Goal: Task Accomplishment & Management: Use online tool/utility

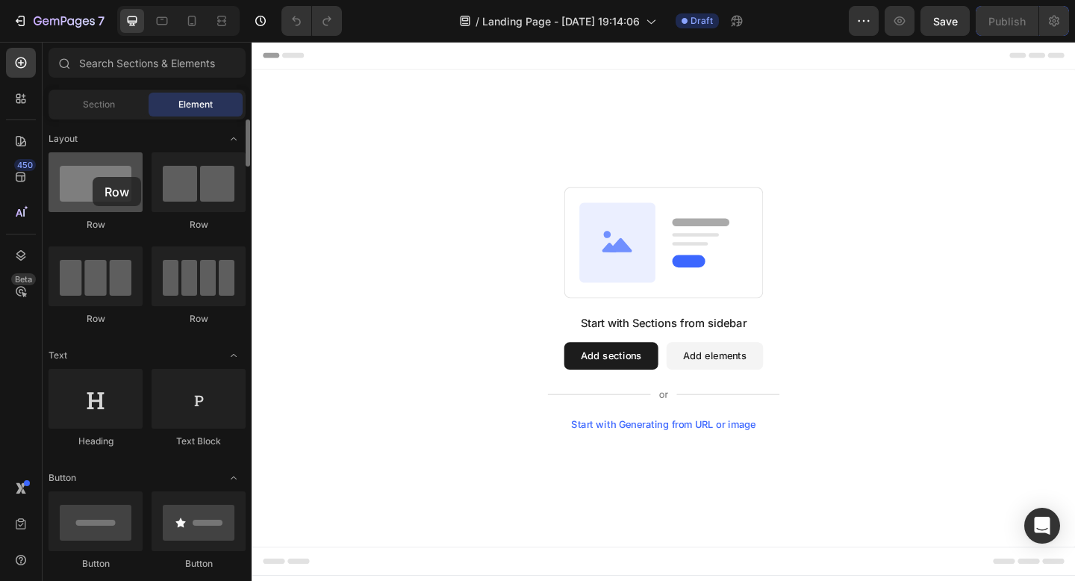
click at [93, 177] on div at bounding box center [96, 182] width 94 height 60
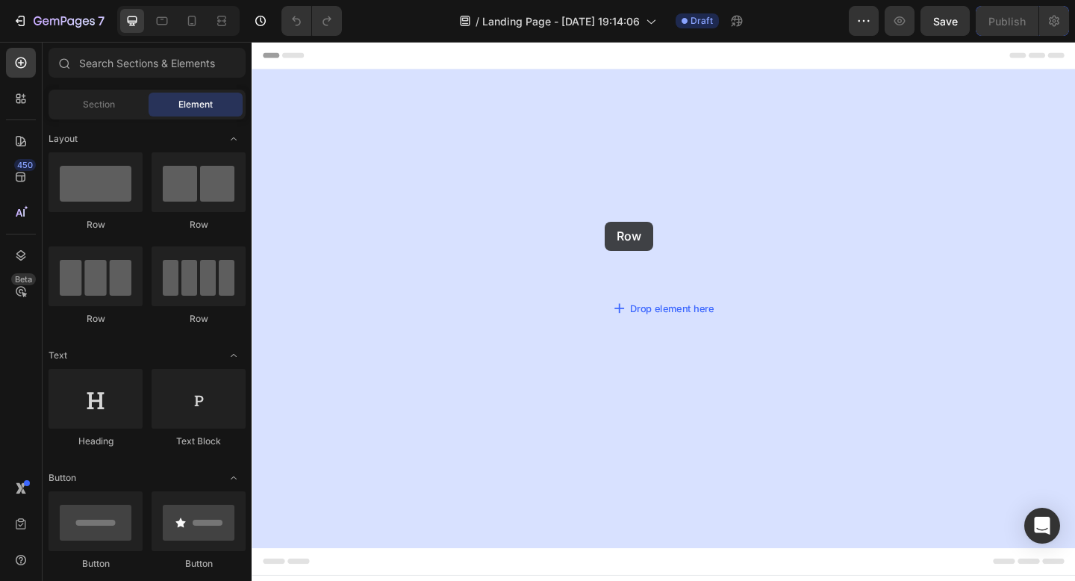
drag, startPoint x: 344, startPoint y: 219, endPoint x: 679, endPoint y: 247, distance: 336.3
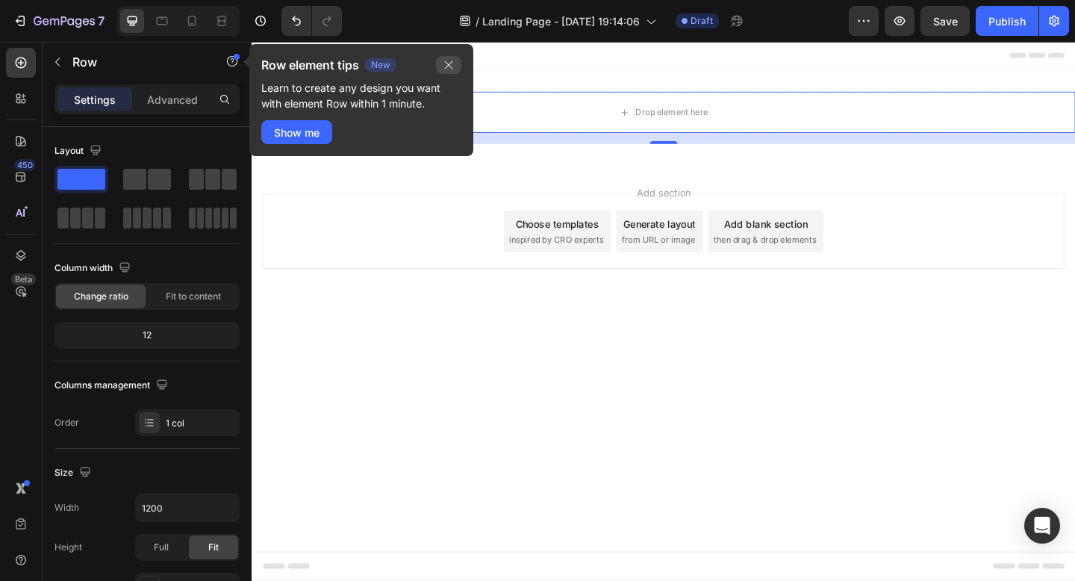
click at [456, 64] on button "button" at bounding box center [448, 65] width 25 height 18
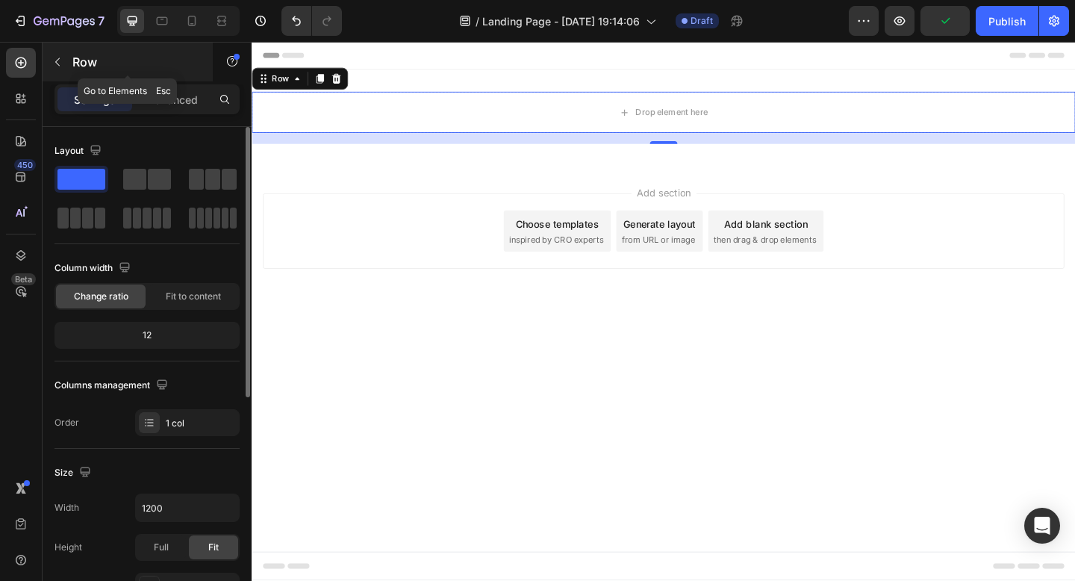
click at [61, 62] on icon "button" at bounding box center [58, 62] width 12 height 12
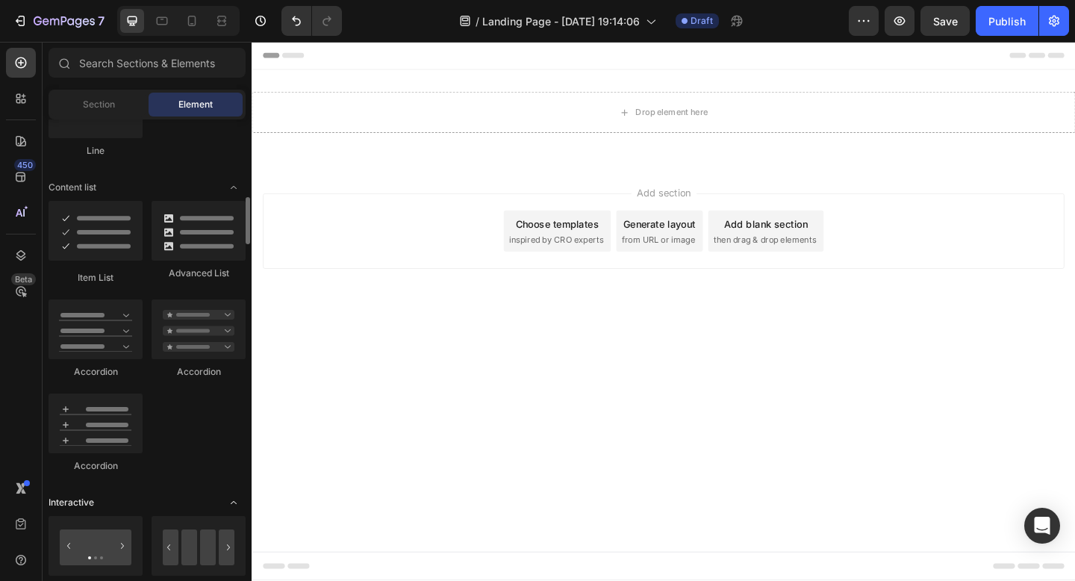
scroll to position [1214, 0]
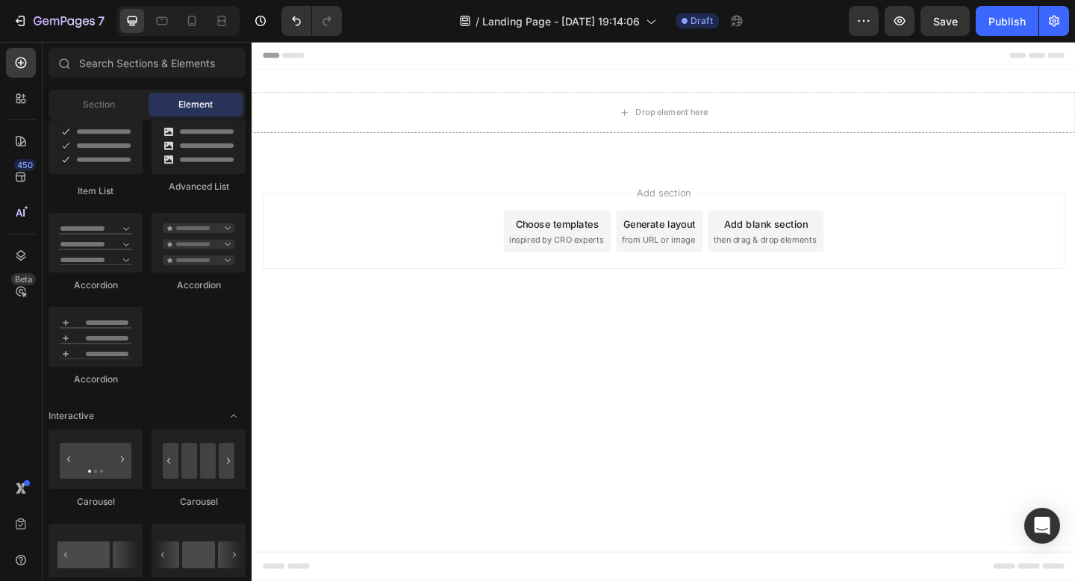
click at [318, 169] on div "Drop element here Row Section 1" at bounding box center [700, 124] width 896 height 105
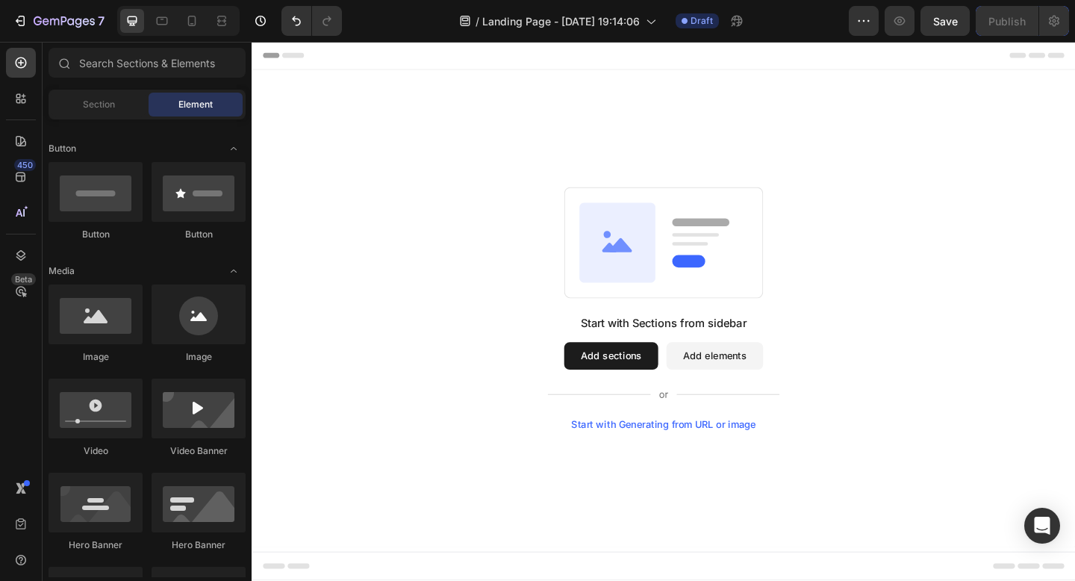
scroll to position [0, 0]
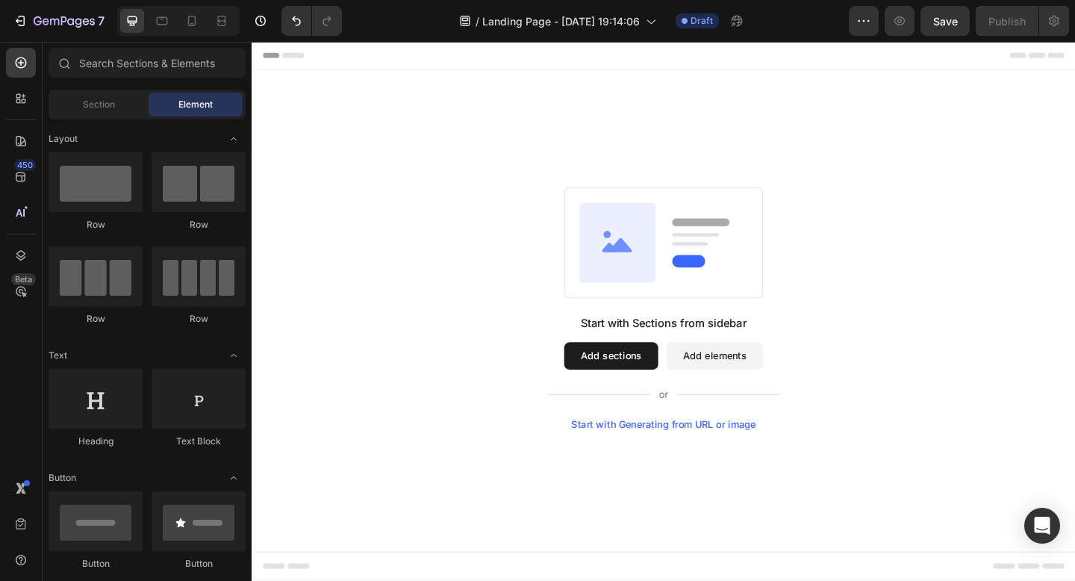
click at [454, 570] on div "Start with Sections from sidebar Add sections Add elements Start with Generatin…" at bounding box center [700, 331] width 896 height 519
click at [105, 105] on span "Section" at bounding box center [99, 104] width 32 height 13
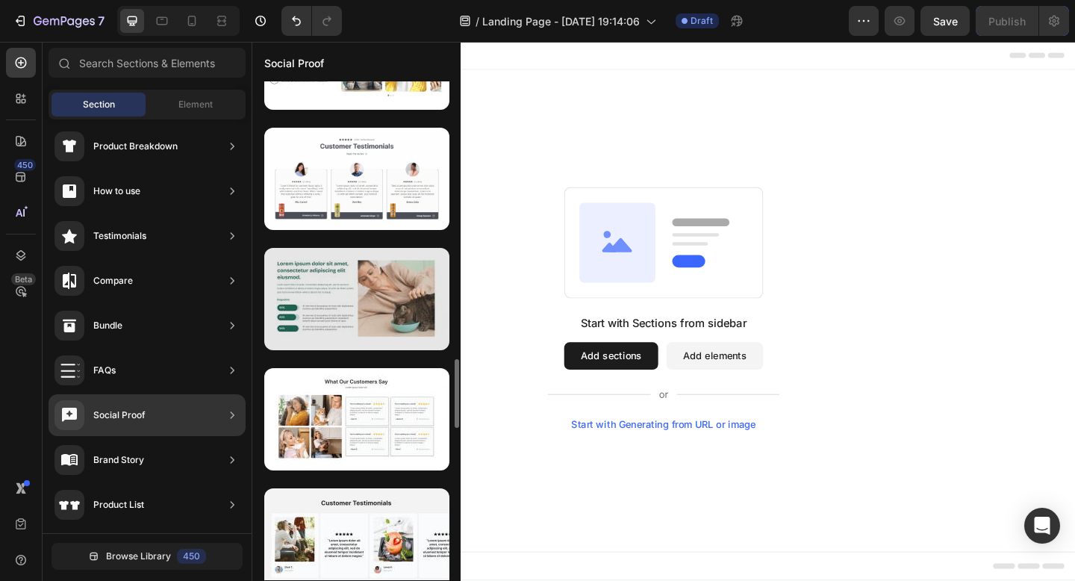
scroll to position [2014, 0]
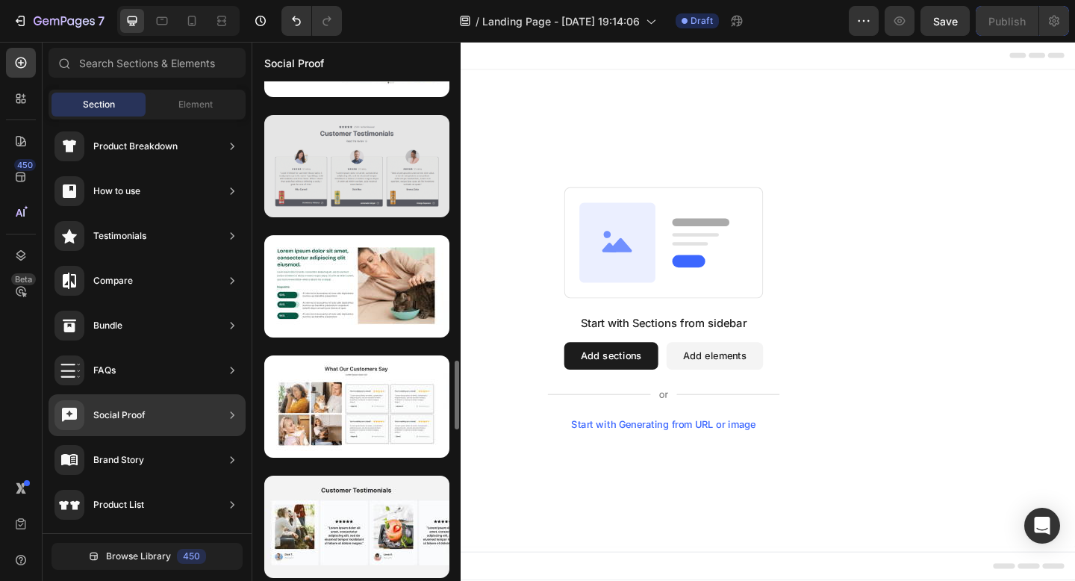
click at [361, 151] on div at bounding box center [356, 166] width 185 height 102
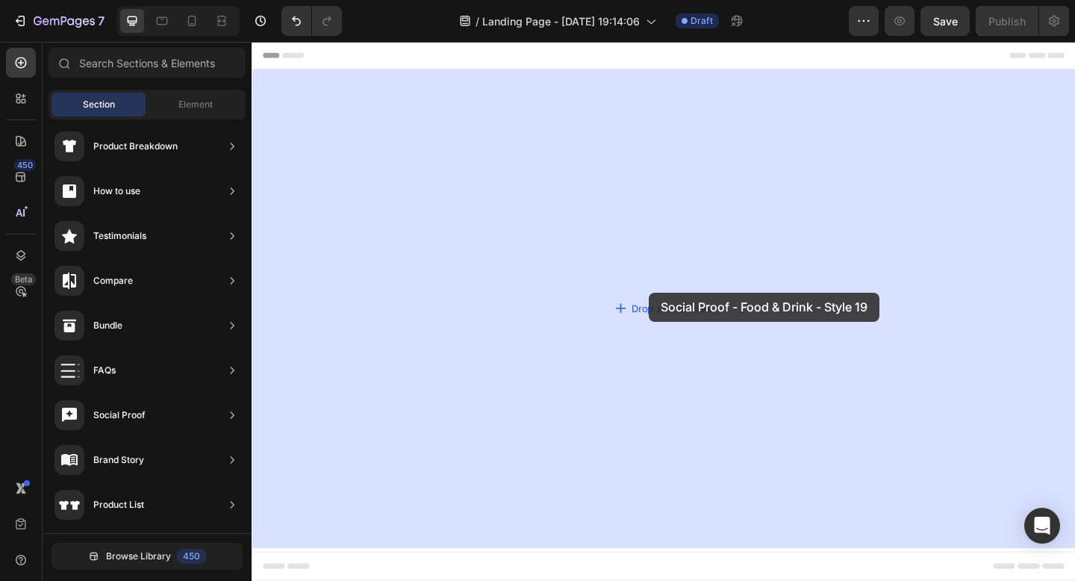
drag, startPoint x: 603, startPoint y: 205, endPoint x: 684, endPoint y: 315, distance: 136.2
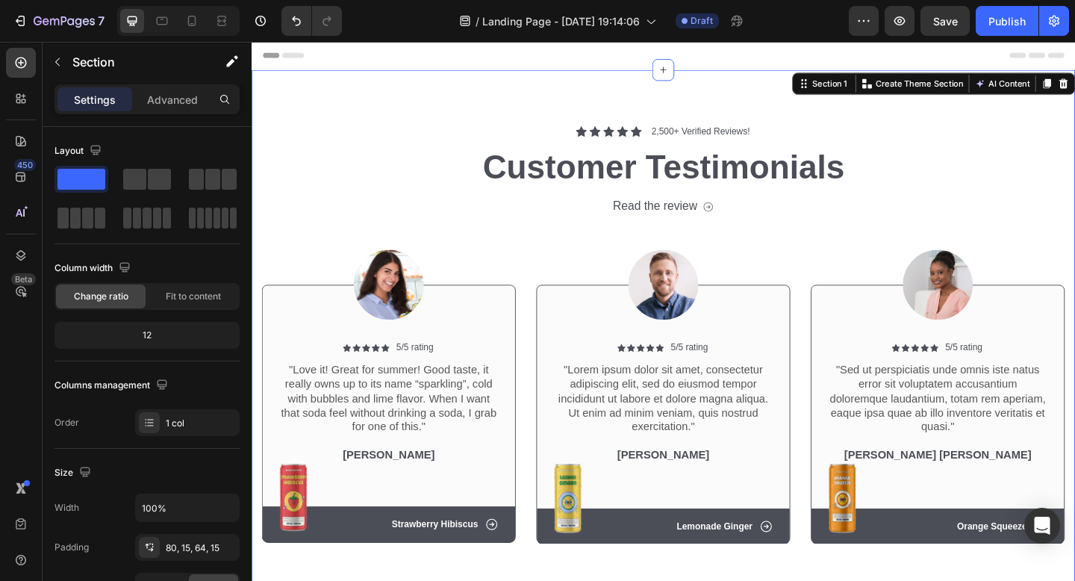
click at [369, 121] on div "Icon Icon Icon Icon Icon Icon List 2,500+ Verified Reviews! Text Block Row Cust…" at bounding box center [700, 359] width 896 height 575
click at [696, 454] on p ""Lorem ipsum dolor sit amet, consectetur adipiscing elit, sed do eiusmod tempor…" at bounding box center [699, 430] width 236 height 78
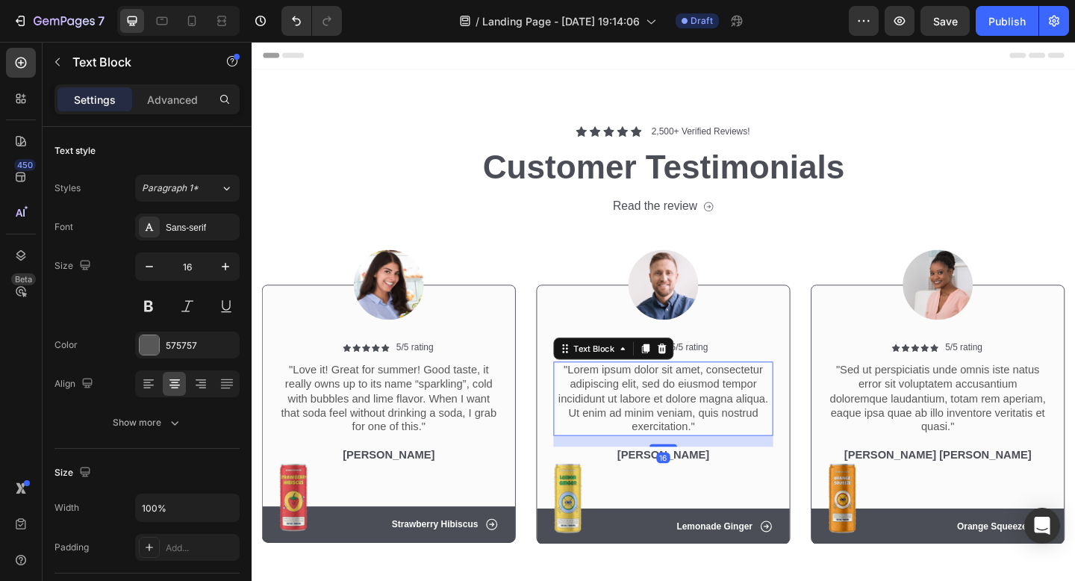
click at [696, 454] on p ""Lorem ipsum dolor sit amet, consectetur adipiscing elit, sed do eiusmod tempor…" at bounding box center [699, 430] width 236 height 78
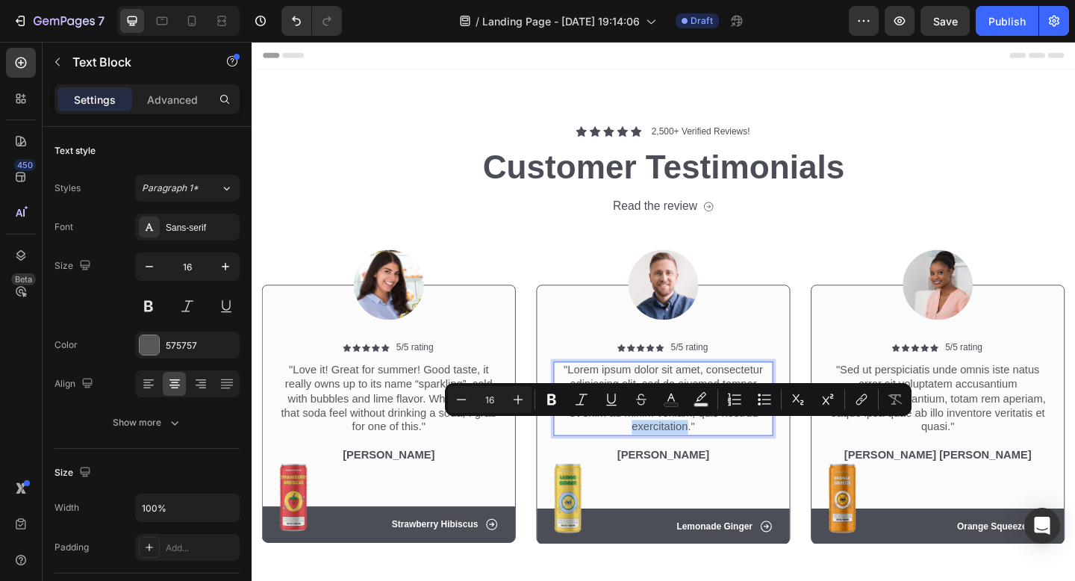
click at [714, 458] on p ""Lorem ipsum dolor sit amet, consectetur adipiscing elit, sed do eiusmod tempor…" at bounding box center [699, 430] width 236 height 78
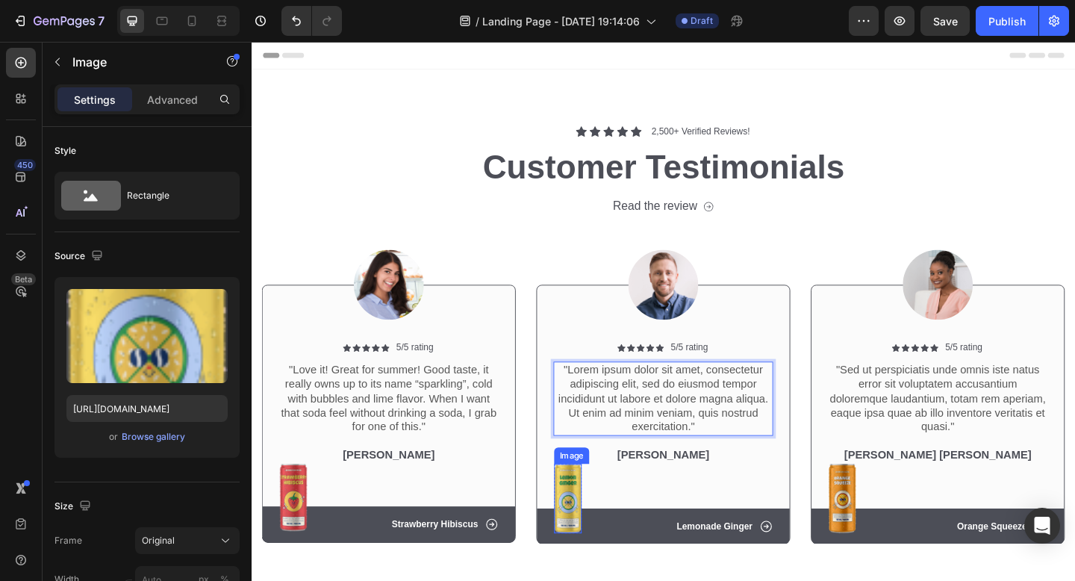
click at [594, 523] on img at bounding box center [596, 538] width 30 height 75
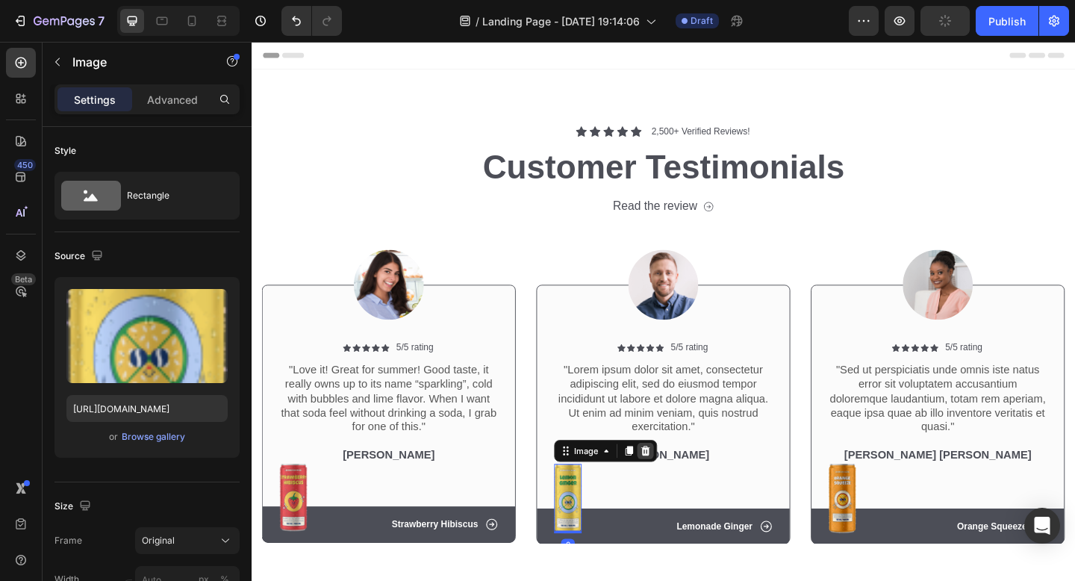
click at [677, 487] on icon at bounding box center [681, 486] width 10 height 10
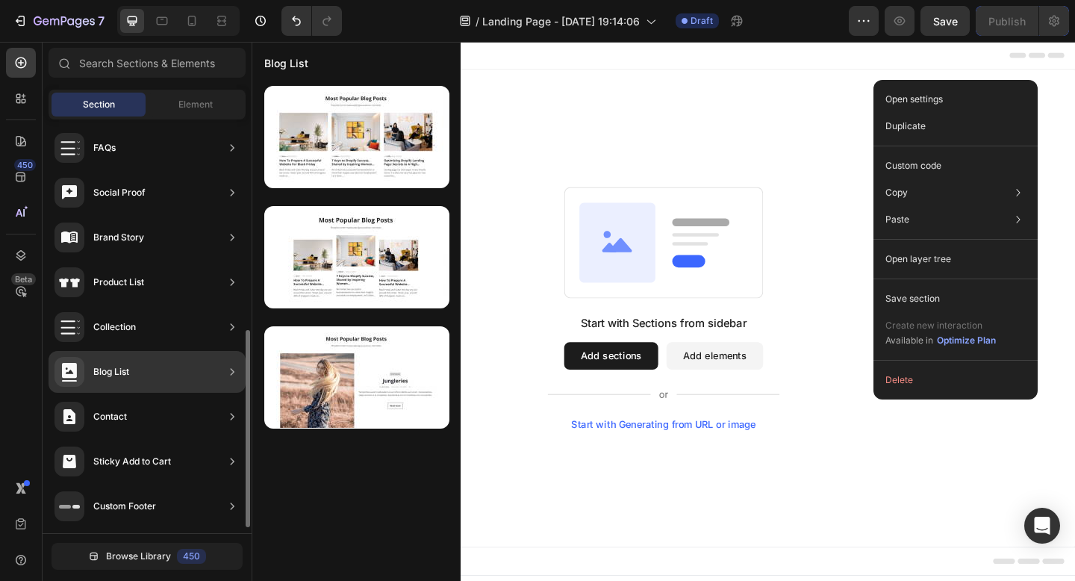
scroll to position [449, 0]
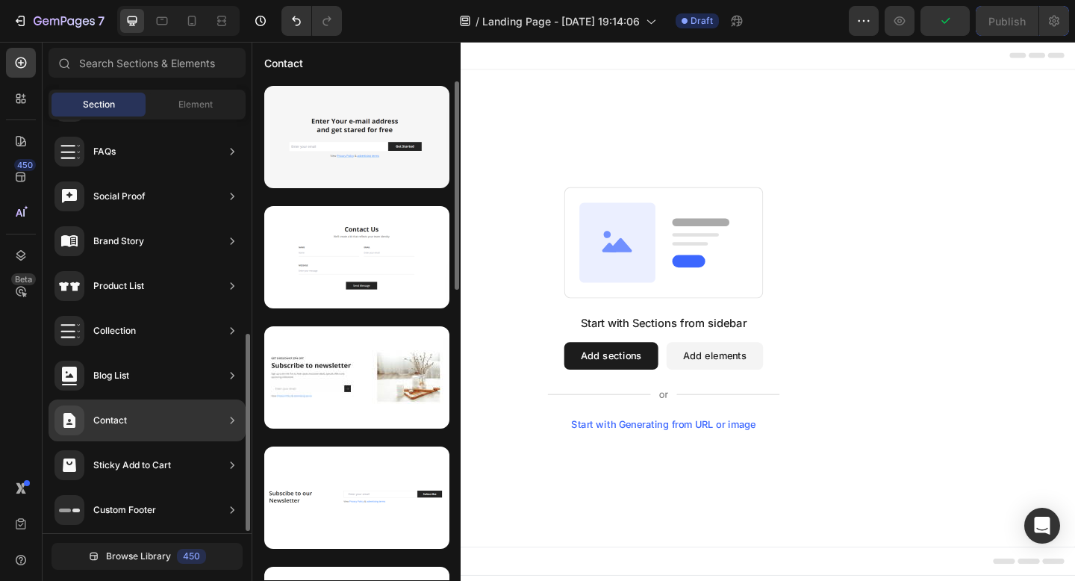
click at [213, 376] on div "Blog List" at bounding box center [147, 376] width 197 height 42
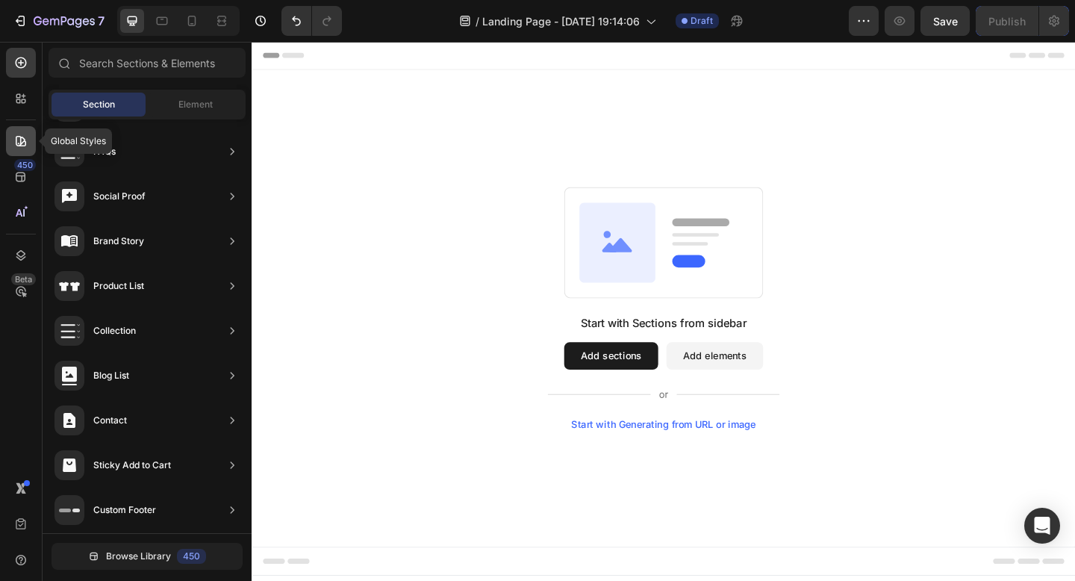
click at [22, 142] on icon at bounding box center [21, 141] width 10 height 10
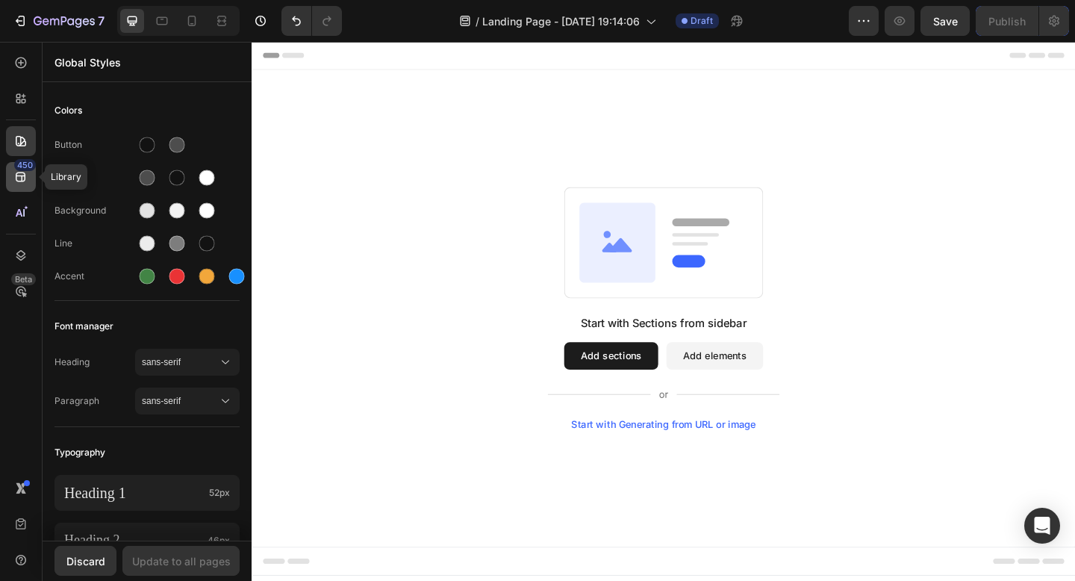
click at [18, 185] on div "450" at bounding box center [21, 177] width 30 height 30
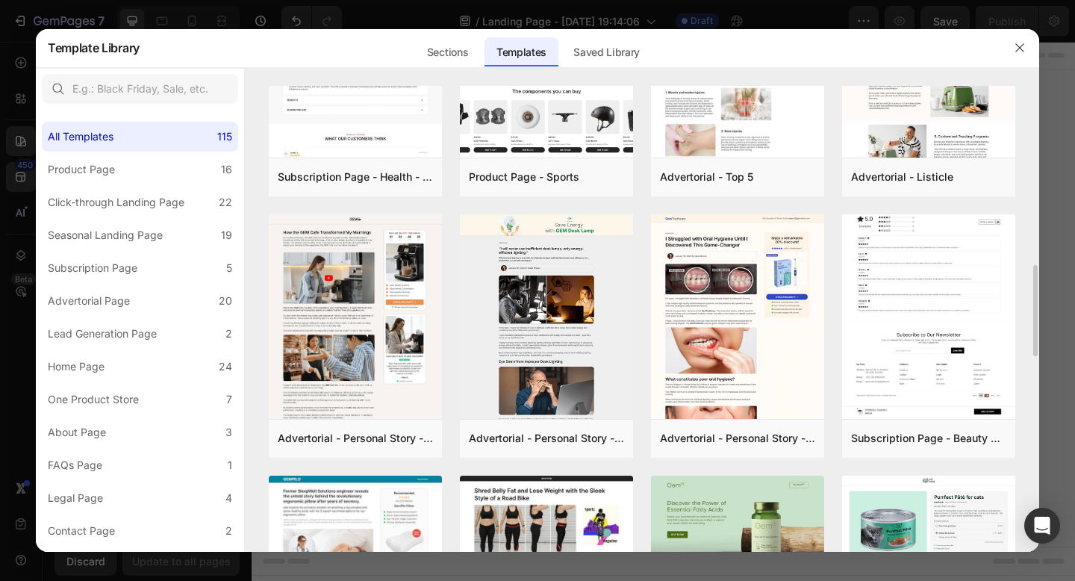
scroll to position [618, 0]
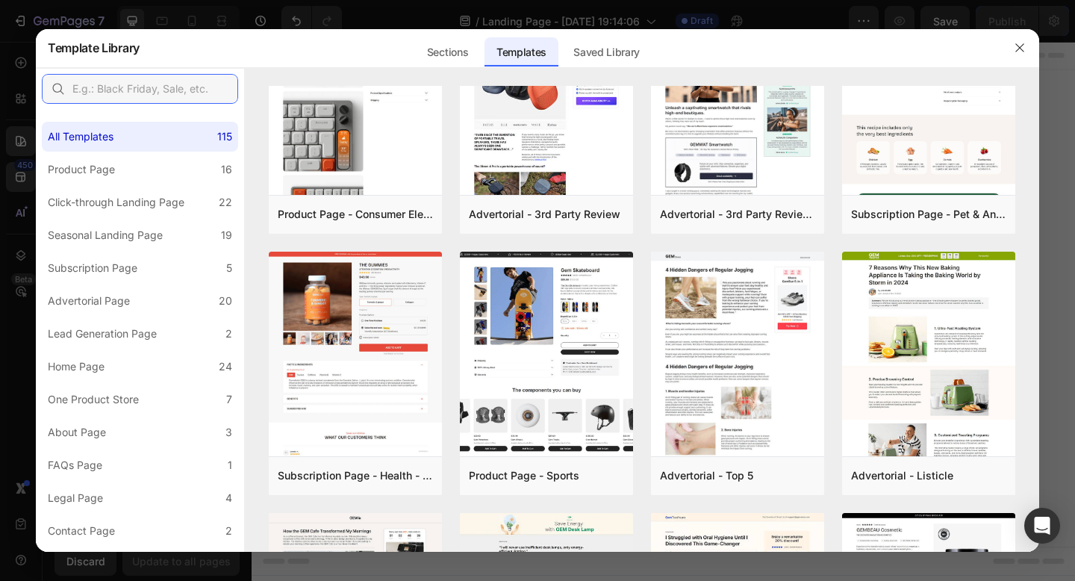
click at [83, 86] on input "text" at bounding box center [140, 89] width 196 height 30
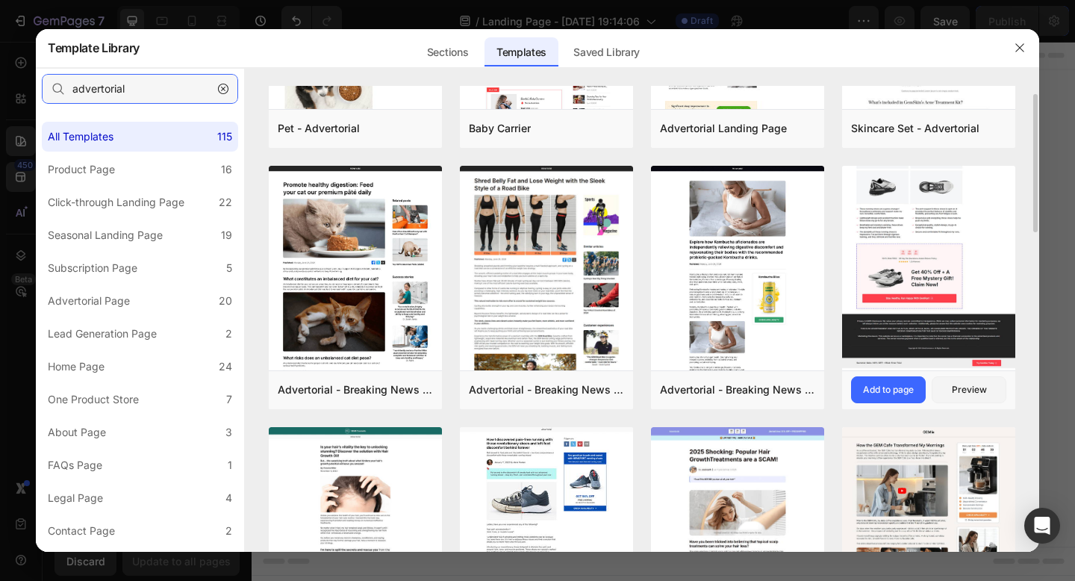
scroll to position [191, 0]
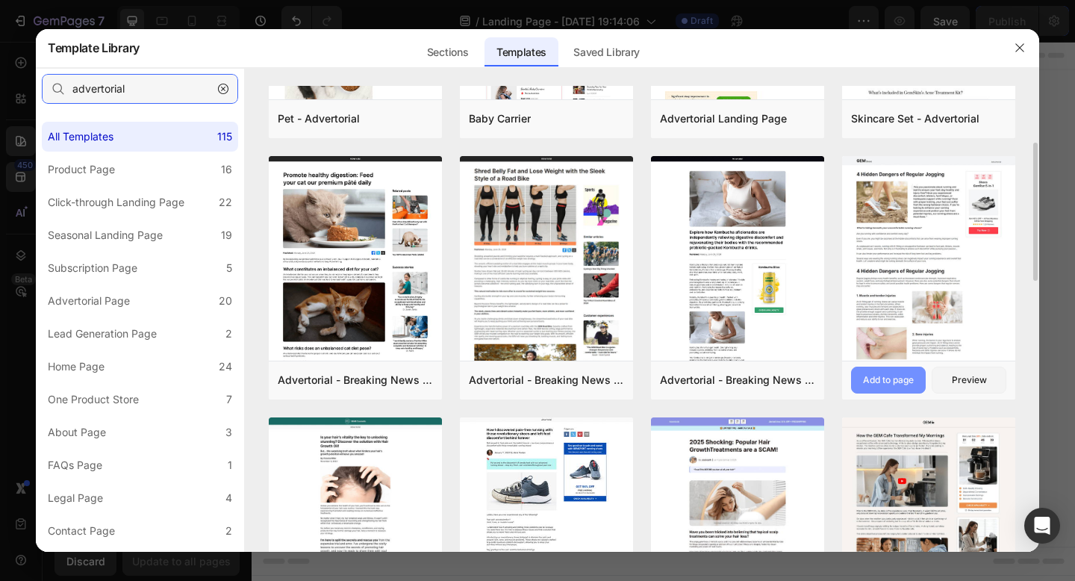
type input "advertorial"
click at [893, 383] on div "Add to page" at bounding box center [888, 379] width 51 height 13
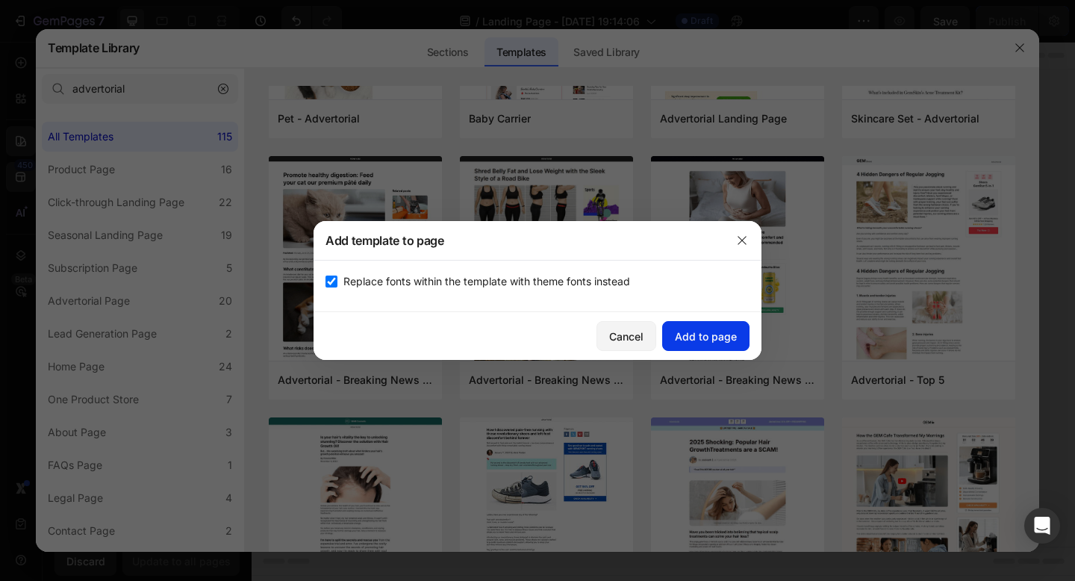
click at [707, 345] on button "Add to page" at bounding box center [705, 336] width 87 height 30
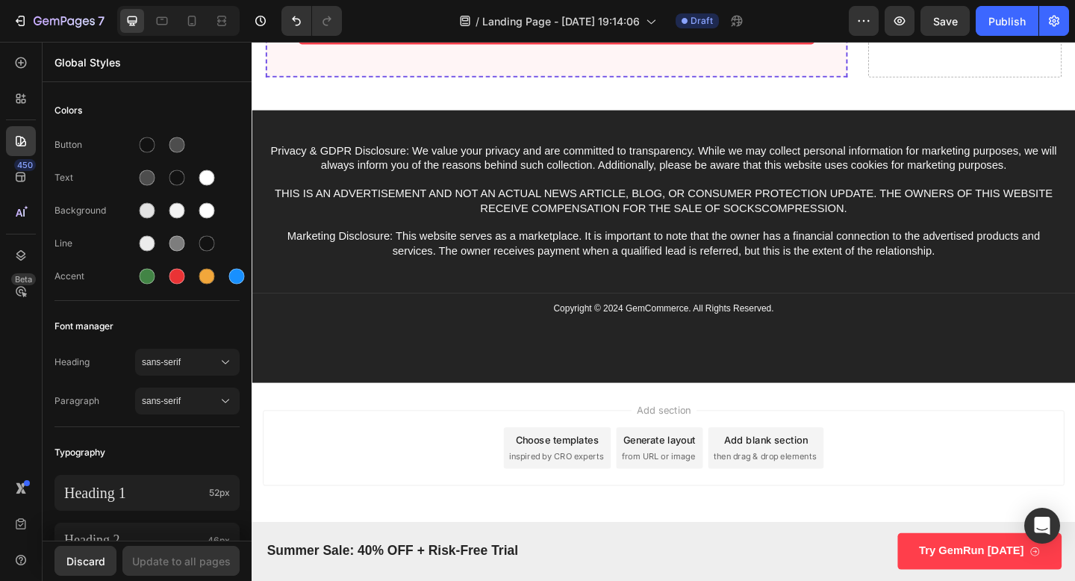
scroll to position [4640, 0]
click at [1061, 16] on icon "button" at bounding box center [1054, 20] width 15 height 15
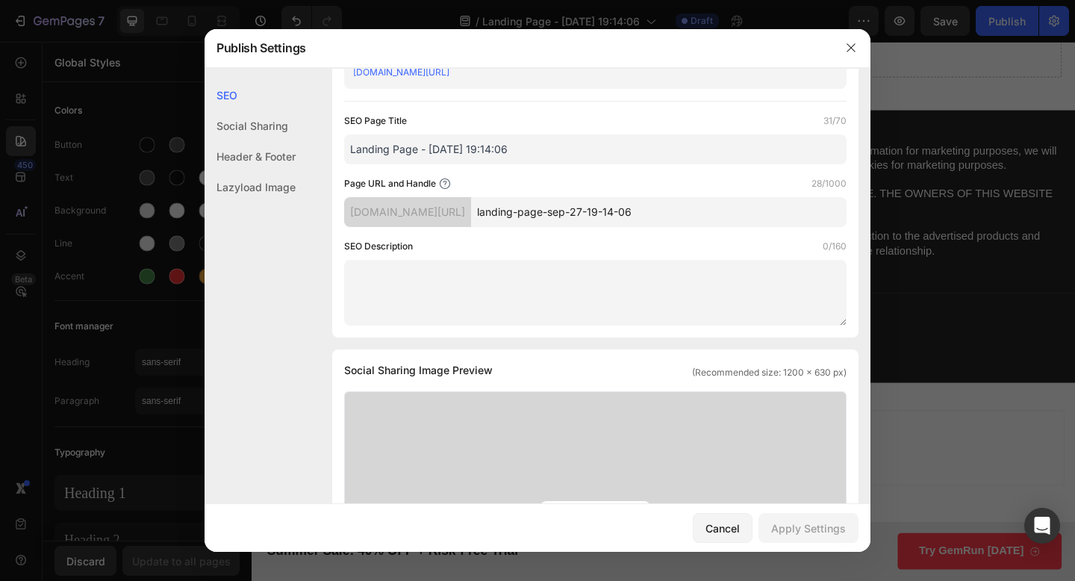
scroll to position [0, 0]
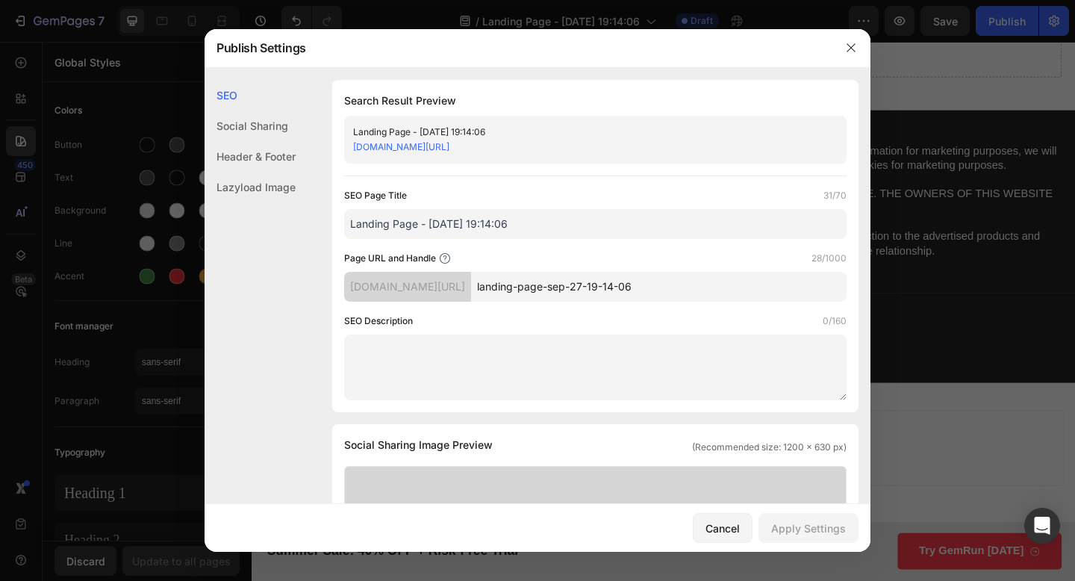
click at [272, 129] on div "Social Sharing" at bounding box center [250, 125] width 91 height 31
click at [235, 125] on div "Social Sharing" at bounding box center [250, 125] width 91 height 31
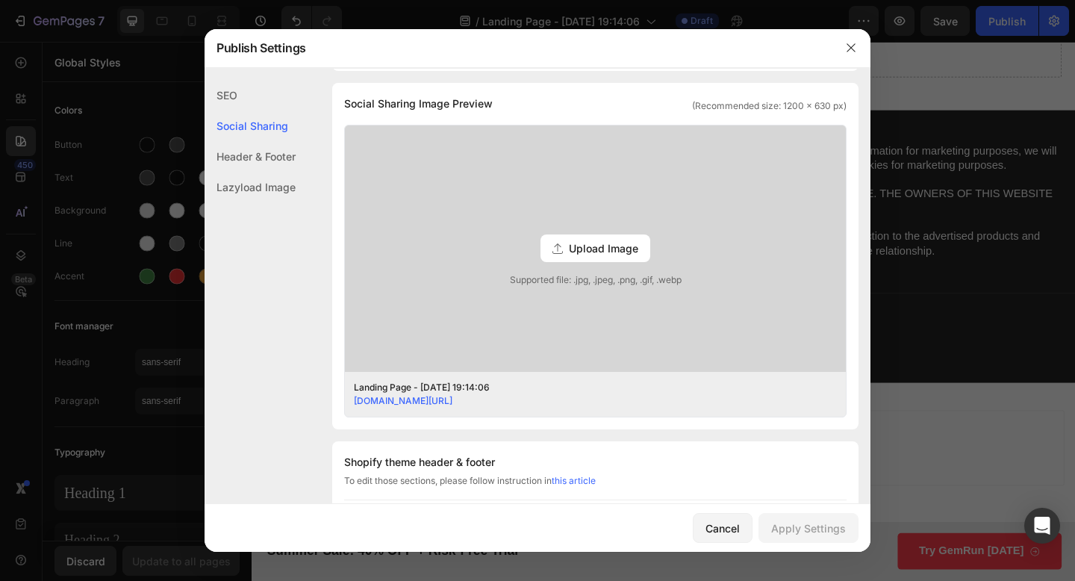
click at [238, 142] on div "Header & Footer" at bounding box center [250, 156] width 91 height 31
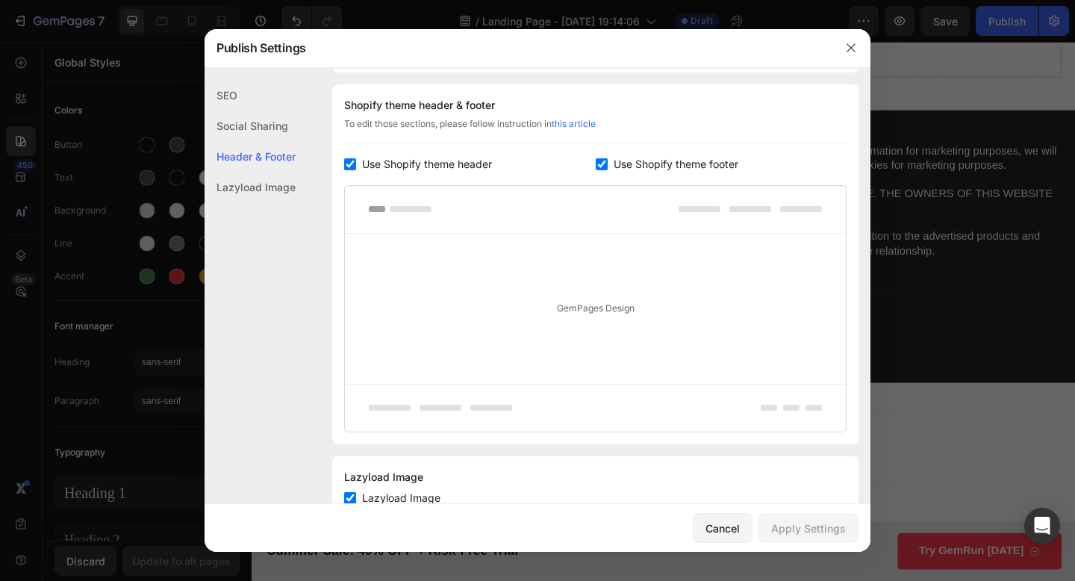
scroll to position [699, 0]
click at [246, 181] on div "Lazyload Image" at bounding box center [250, 187] width 91 height 31
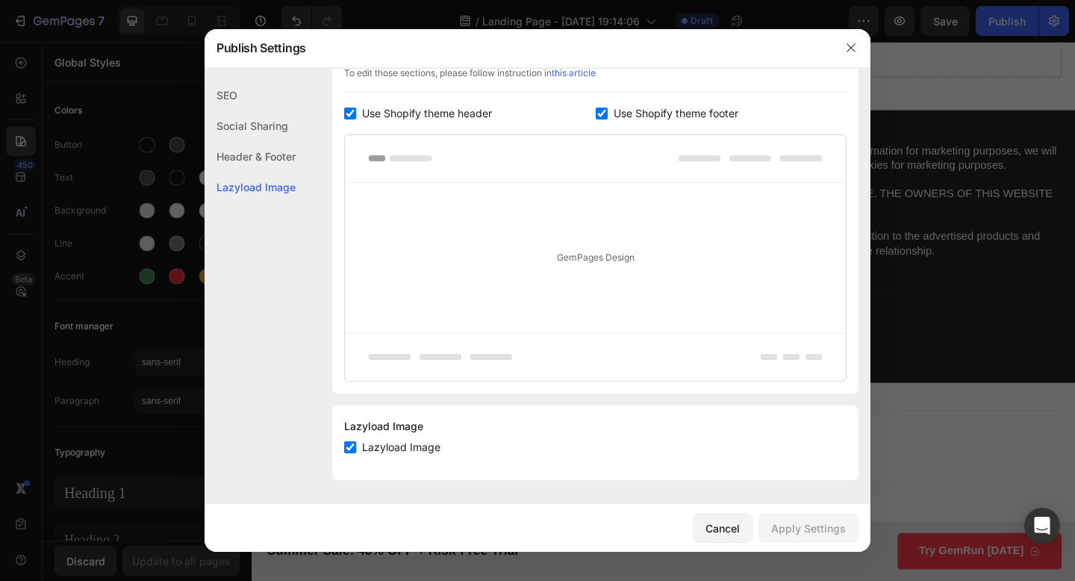
click at [231, 91] on div "SEO" at bounding box center [250, 95] width 91 height 31
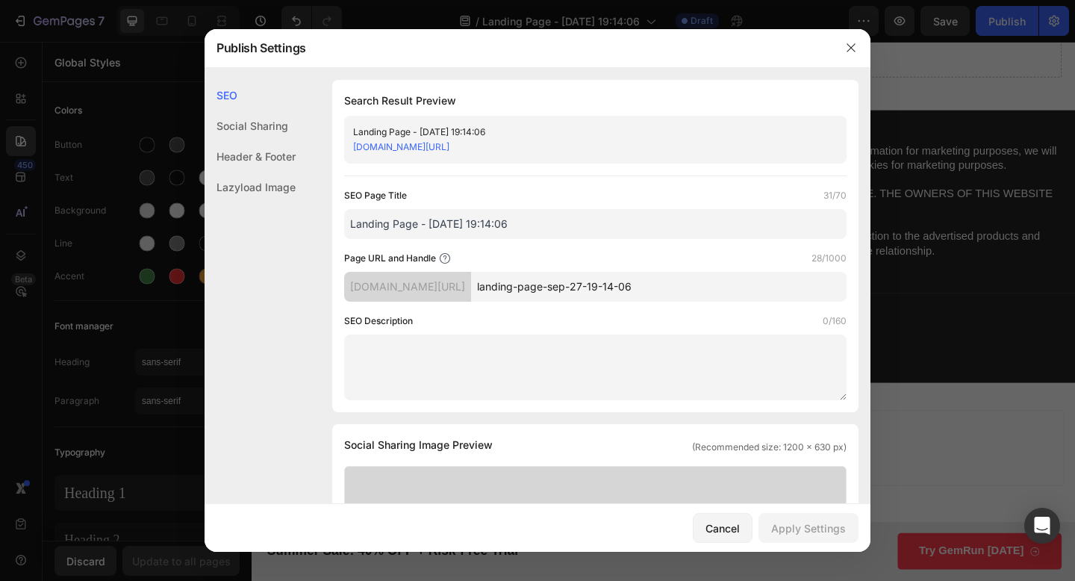
scroll to position [0, 0]
click at [849, 54] on button "button" at bounding box center [851, 48] width 24 height 24
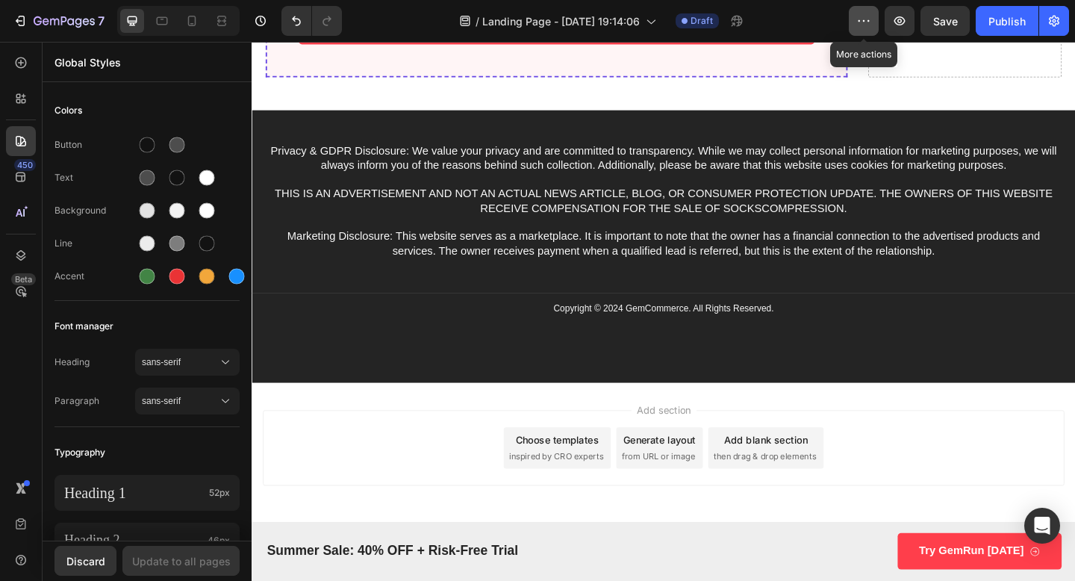
click at [862, 21] on icon "button" at bounding box center [863, 20] width 15 height 15
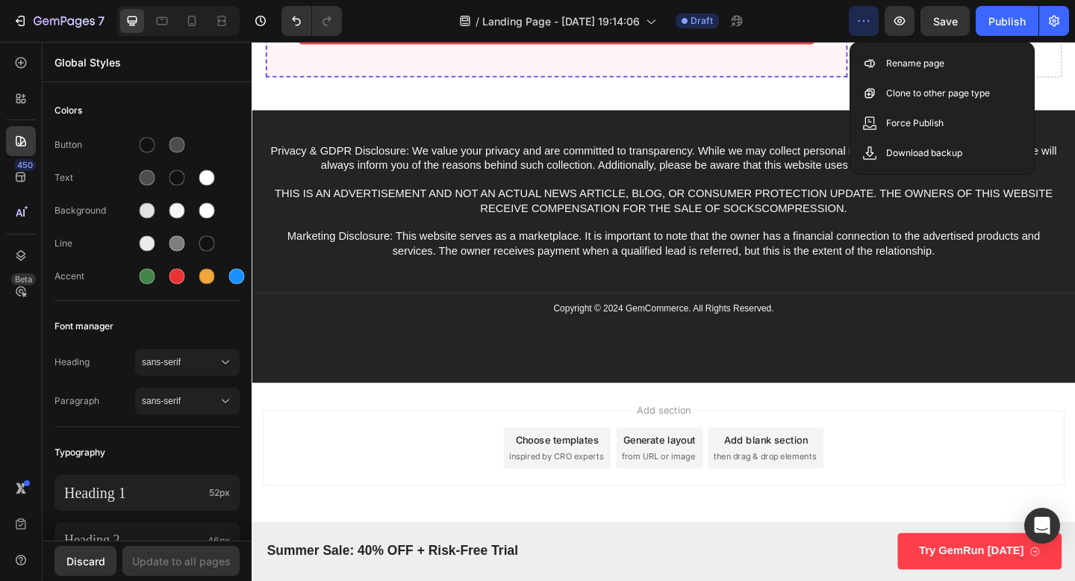
click at [791, 19] on div "/ Landing Page - [DATE] 19:14:06 Draft" at bounding box center [601, 21] width 495 height 30
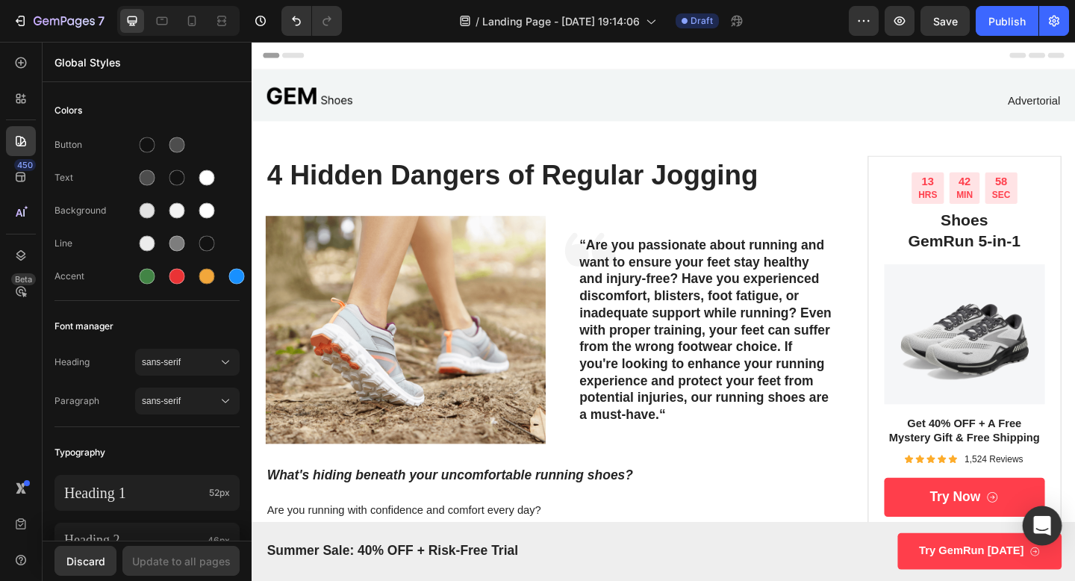
click at [1046, 526] on icon "Open Intercom Messenger" at bounding box center [1041, 525] width 17 height 19
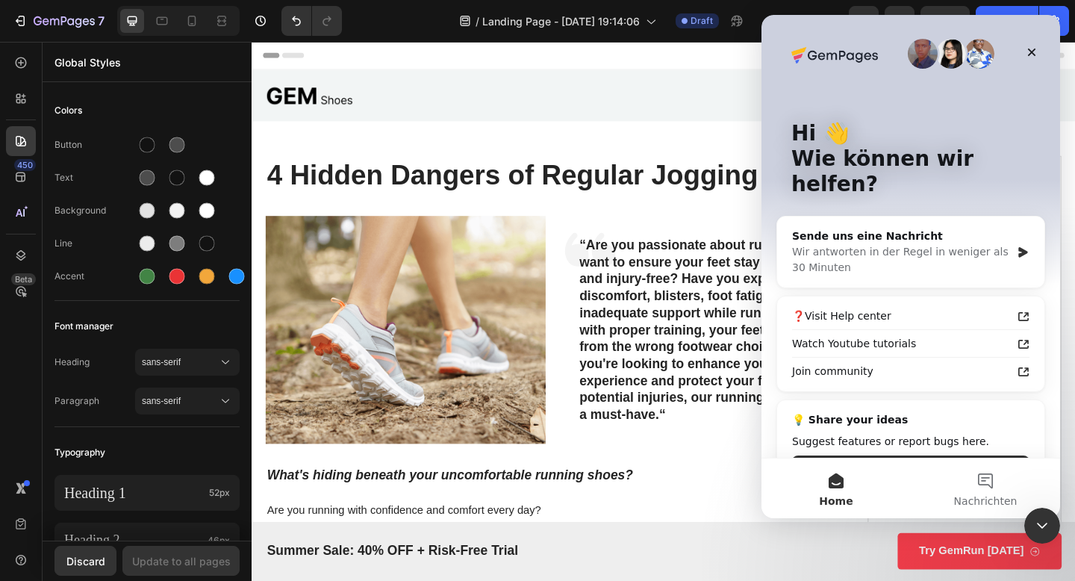
click at [1047, 527] on icon "Intercom-Nachrichtendienst schließen" at bounding box center [1042, 526] width 18 height 18
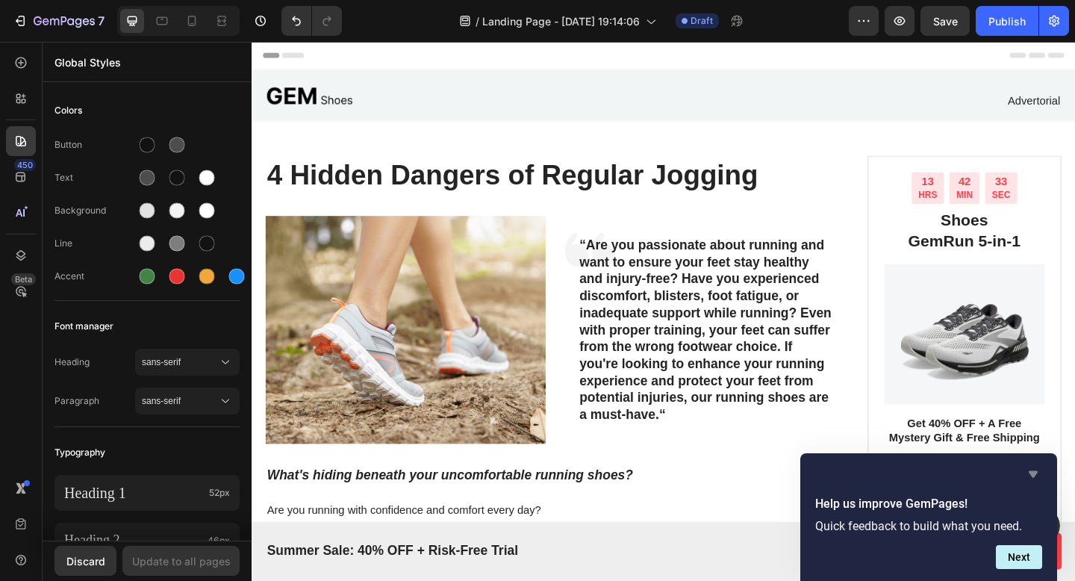
click at [1032, 472] on icon "Hide survey" at bounding box center [1033, 474] width 9 height 7
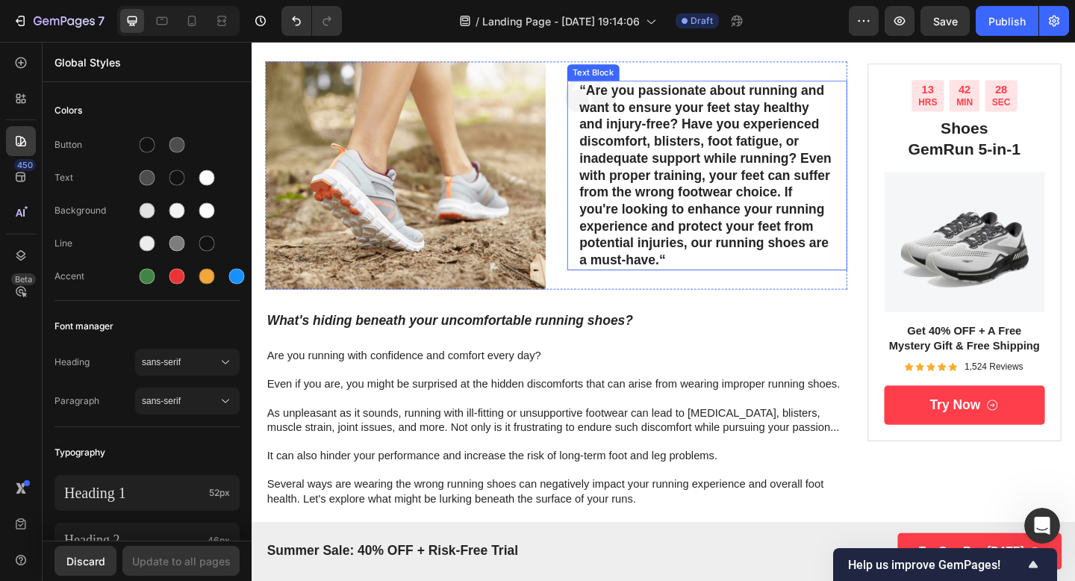
scroll to position [263, 0]
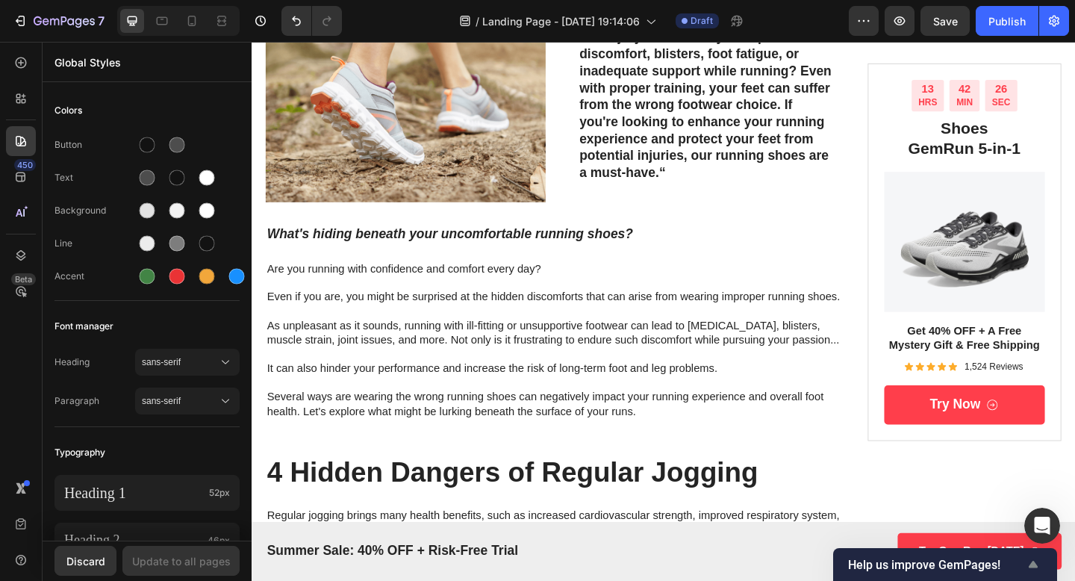
click at [1020, 565] on span "Help us improve GemPages!" at bounding box center [936, 565] width 176 height 14
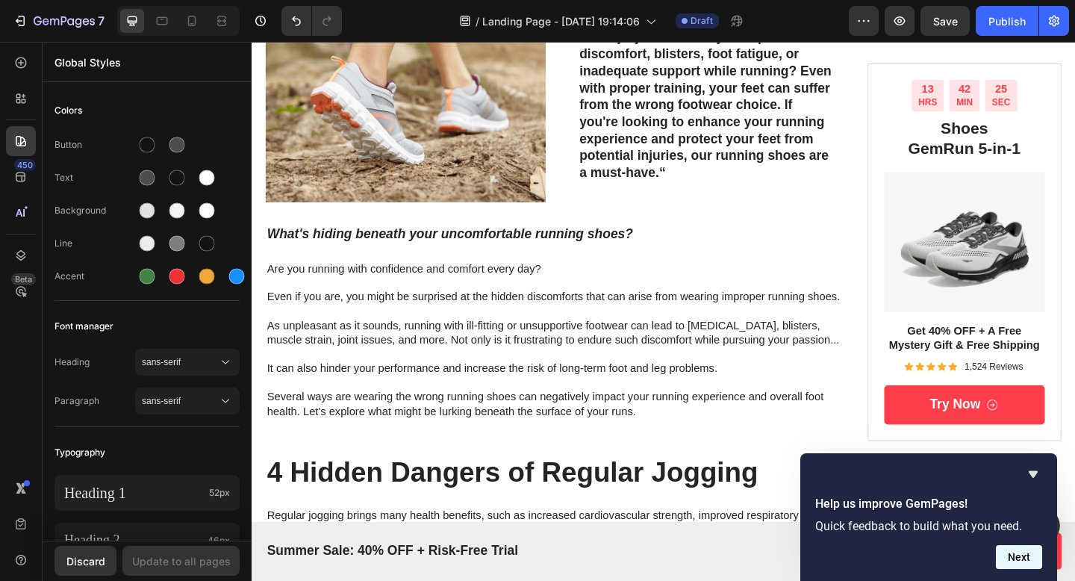
click at [1017, 558] on button "Next" at bounding box center [1019, 557] width 46 height 24
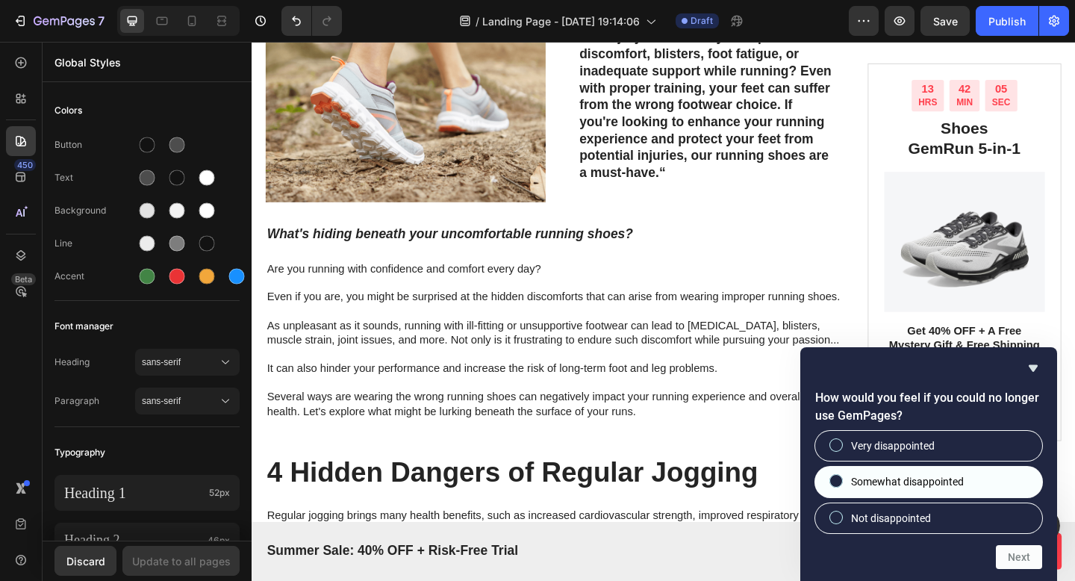
click at [970, 480] on label "Somewhat disappointed" at bounding box center [928, 482] width 227 height 30
click at [841, 480] on input "Somewhat disappointed" at bounding box center [837, 481] width 10 height 10
radio input "true"
click at [1023, 557] on button "Next" at bounding box center [1019, 557] width 46 height 24
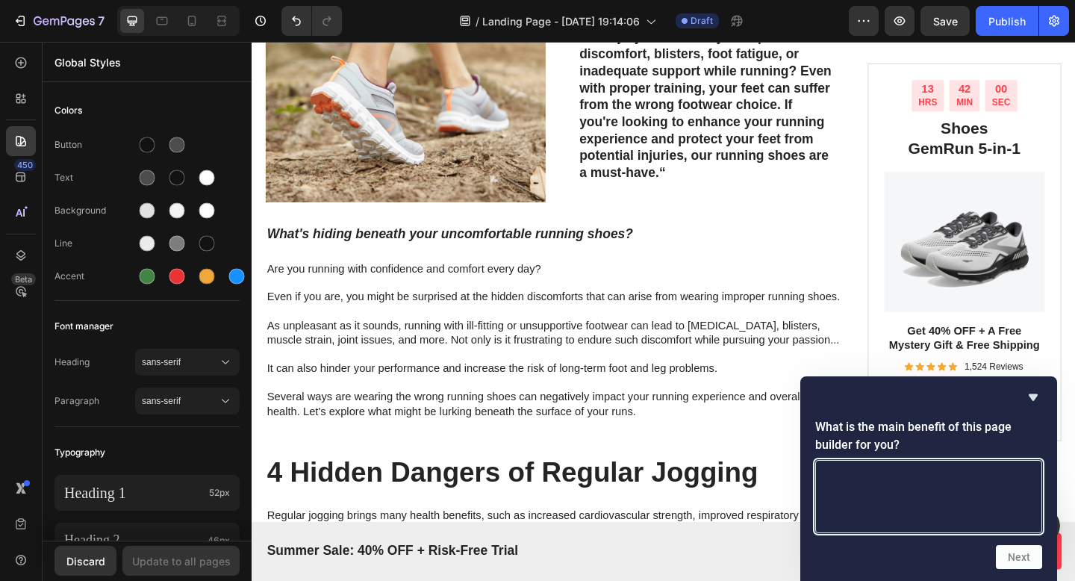
click at [939, 508] on textarea at bounding box center [928, 496] width 227 height 73
type textarea "."
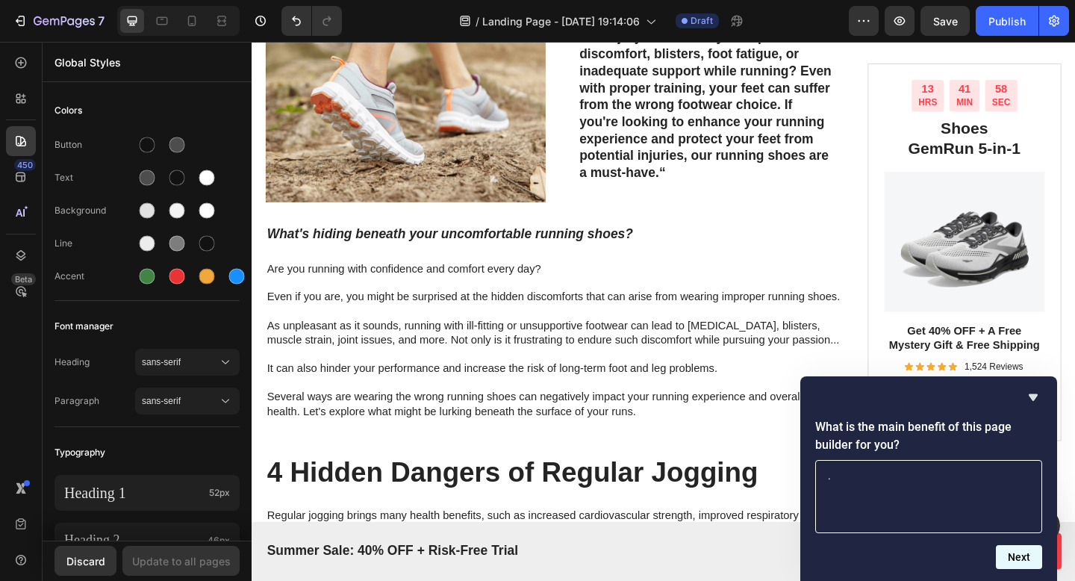
click at [1005, 560] on button "Next" at bounding box center [1019, 557] width 46 height 24
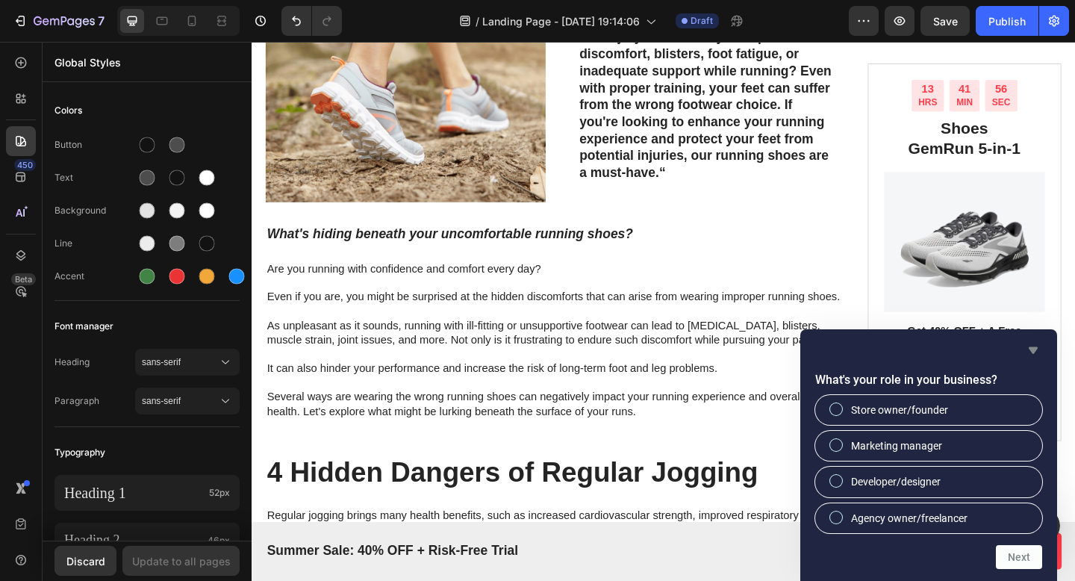
click at [1041, 344] on icon "Hide survey" at bounding box center [1033, 350] width 18 height 18
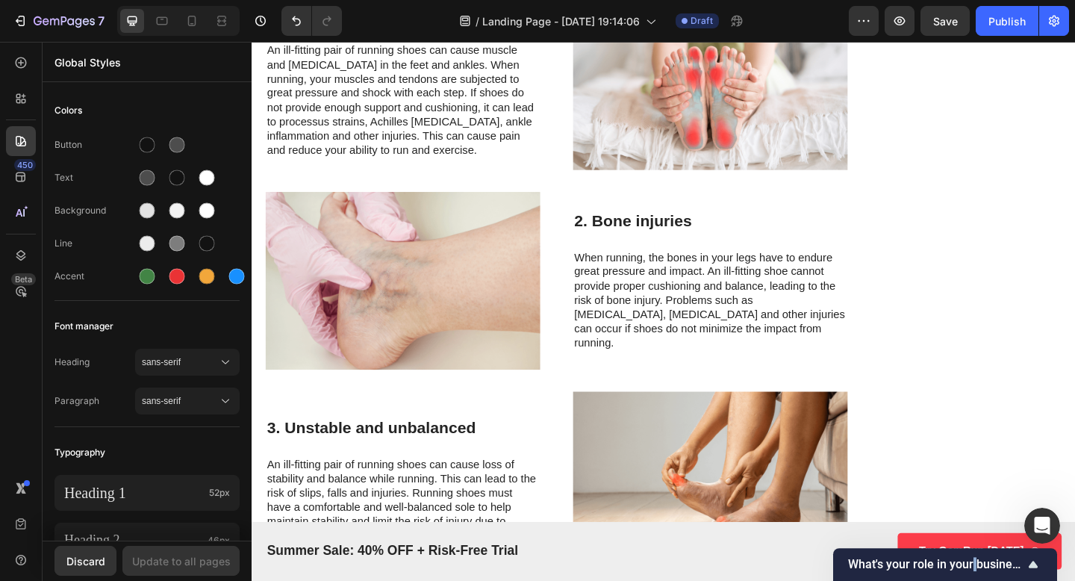
scroll to position [0, 0]
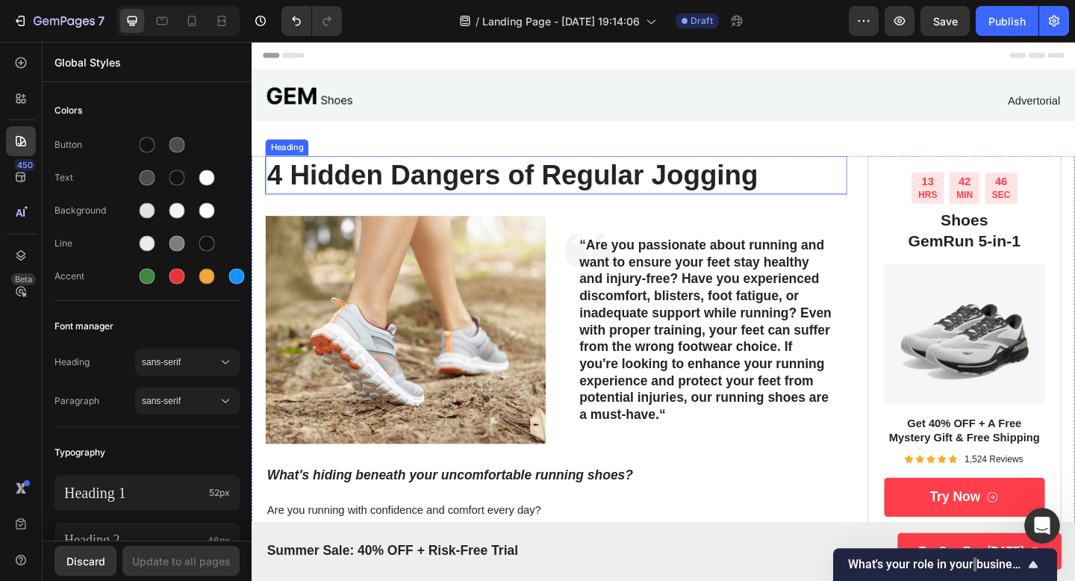
click at [390, 186] on h1 "4 Hidden Dangers of Regular Jogging" at bounding box center [582, 187] width 633 height 42
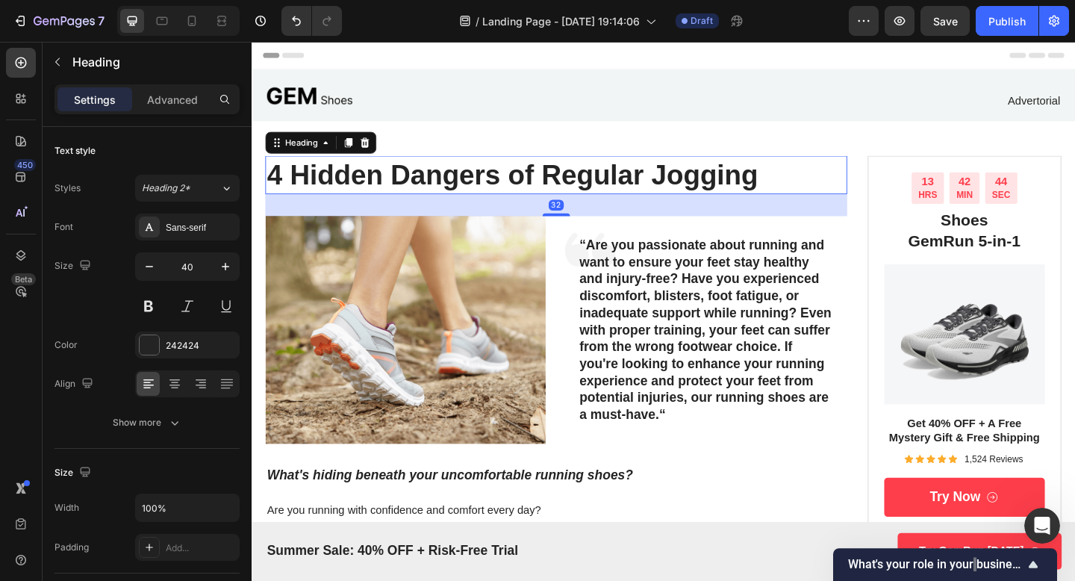
click at [390, 183] on h1 "4 Hidden Dangers of Regular Jogging" at bounding box center [582, 187] width 633 height 42
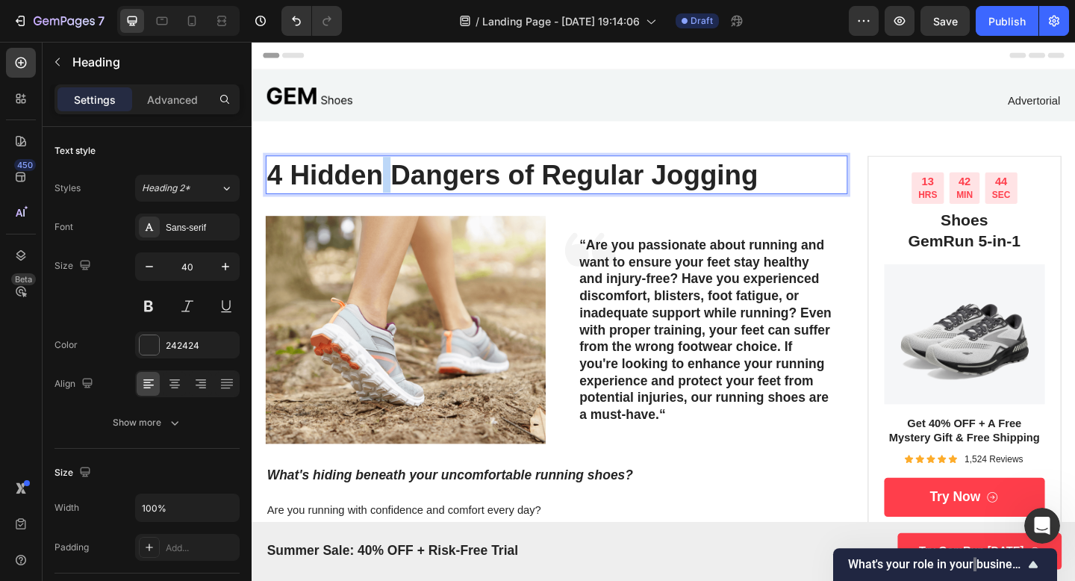
click at [390, 183] on p "4 Hidden Dangers of Regular Jogging" at bounding box center [583, 186] width 630 height 39
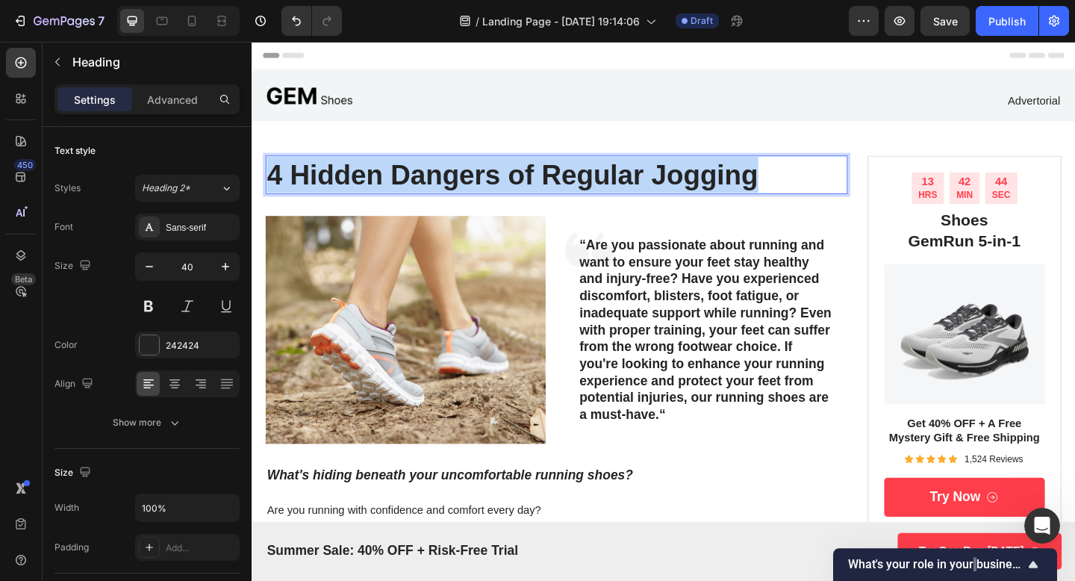
click at [390, 183] on p "4 Hidden Dangers of Regular Jogging" at bounding box center [583, 186] width 630 height 39
